Goal: Task Accomplishment & Management: Complete application form

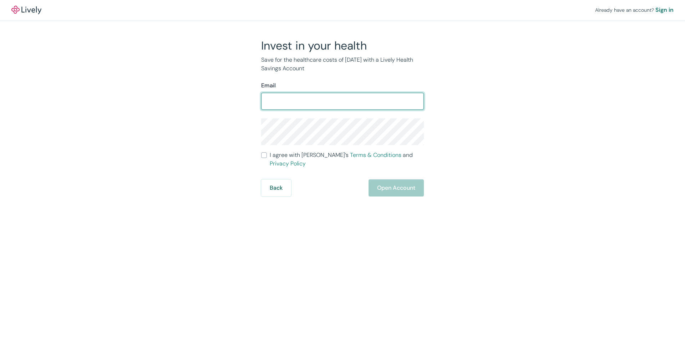
click at [279, 97] on input "Email" at bounding box center [342, 101] width 163 height 14
type input "[EMAIL_ADDRESS][DOMAIN_NAME]"
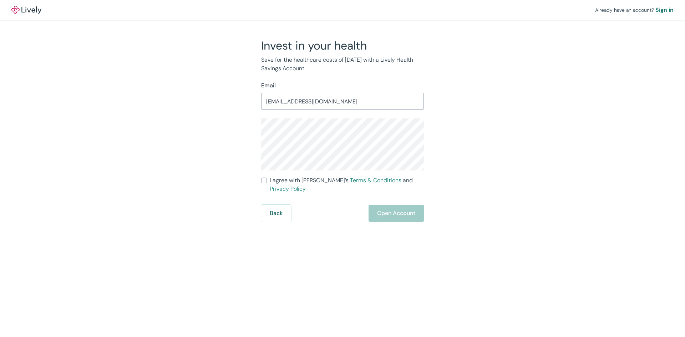
click at [264, 183] on label "I agree with Lively’s Terms & Conditions and Privacy Policy" at bounding box center [342, 184] width 163 height 17
click at [264, 183] on input "I agree with Lively’s Terms & Conditions and Privacy Policy" at bounding box center [264, 181] width 6 height 6
checkbox input "true"
click at [386, 205] on button "Open Account" at bounding box center [396, 213] width 55 height 17
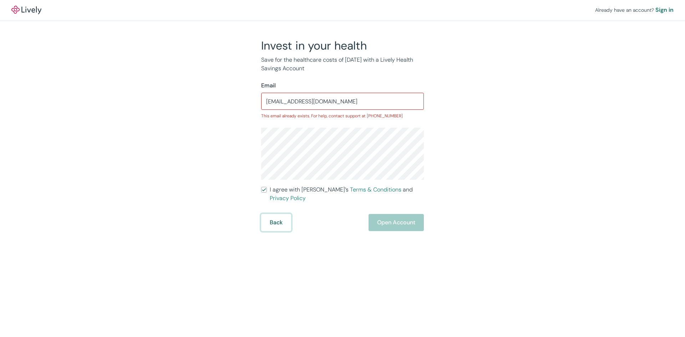
click at [280, 214] on button "Back" at bounding box center [276, 222] width 30 height 17
